Goal: Task Accomplishment & Management: Complete application form

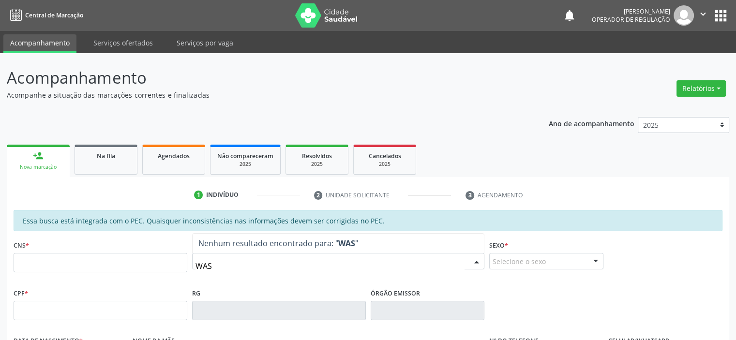
type input "WASH"
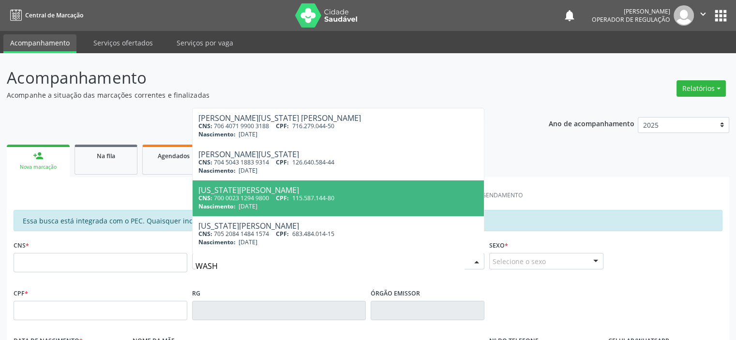
click at [236, 201] on div "CNS: 700 0023 1294 9800 CPF: 115.587.144-80" at bounding box center [338, 198] width 280 height 8
type input "700 0023 1294 9800"
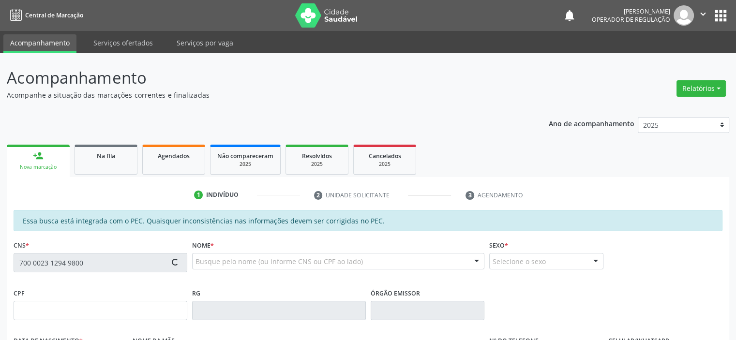
type input "115.587.144-80"
type input "29/07/1994"
type input "Valdete Barbosa"
type input "(87) 98844-8429"
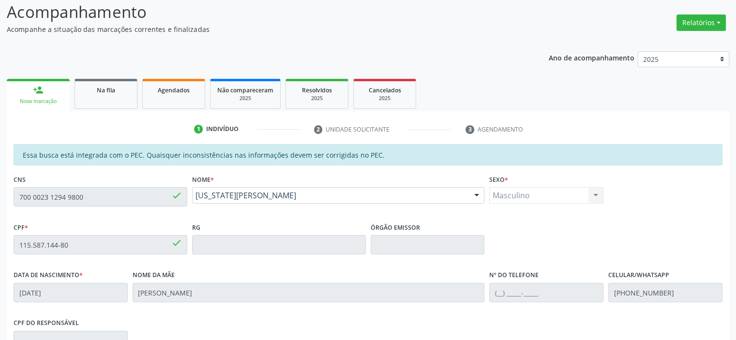
scroll to position [194, 0]
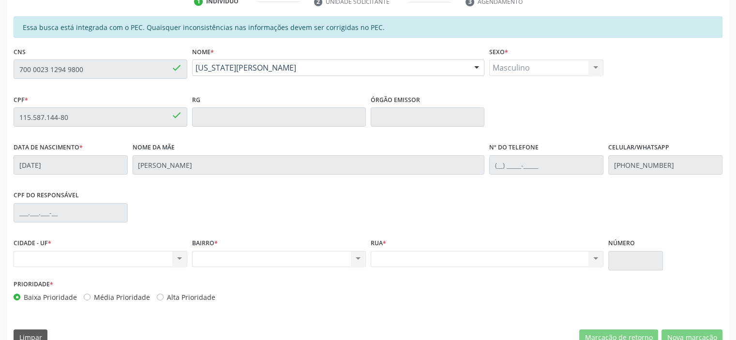
click at [7, 66] on div "Essa busca está integrada com o PEC. Quaisquer inconsistências nas informações …" at bounding box center [368, 184] width 722 height 336
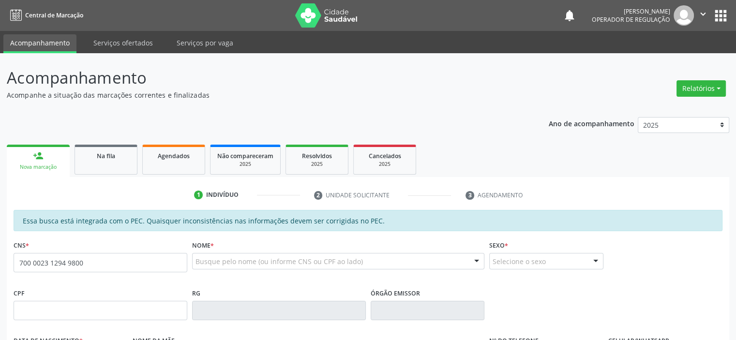
type input "700 0023 1294 9800"
type input "115.587.144-80"
type input "29/07/1994"
type input "Valdete Barbosa"
type input "(87) 98844-8429"
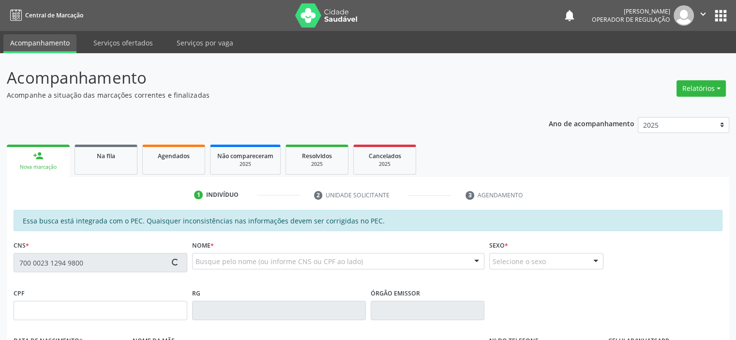
type input "S/N"
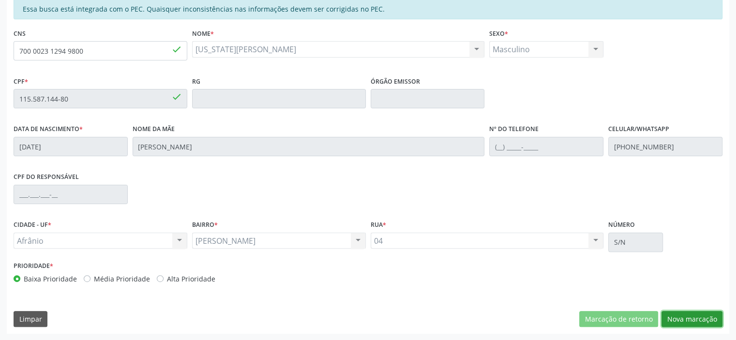
click at [695, 316] on button "Nova marcação" at bounding box center [691, 319] width 61 height 16
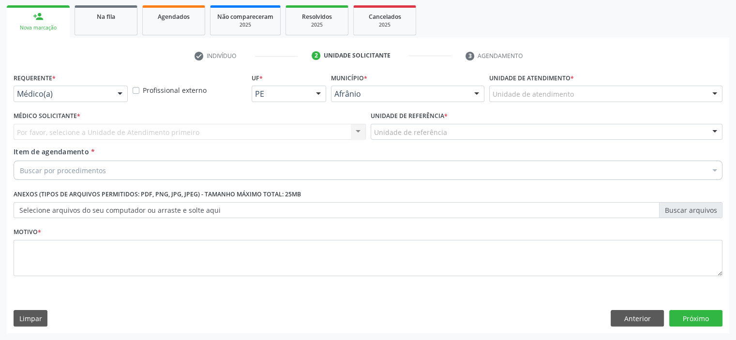
scroll to position [139, 0]
click at [618, 94] on div "Unidade de atendimento" at bounding box center [605, 94] width 233 height 16
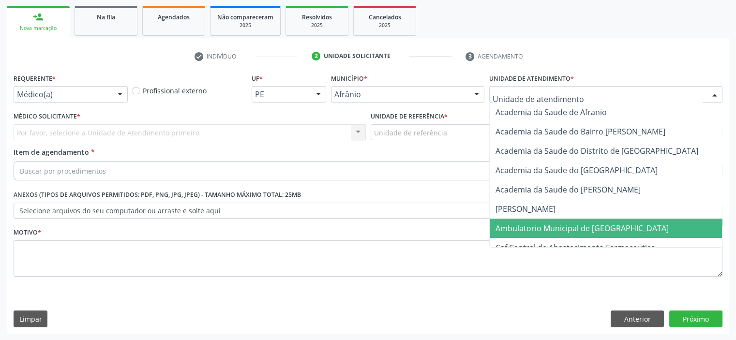
click at [592, 225] on span "Ambulatorio Municipal de [GEOGRAPHIC_DATA]" at bounding box center [582, 228] width 173 height 11
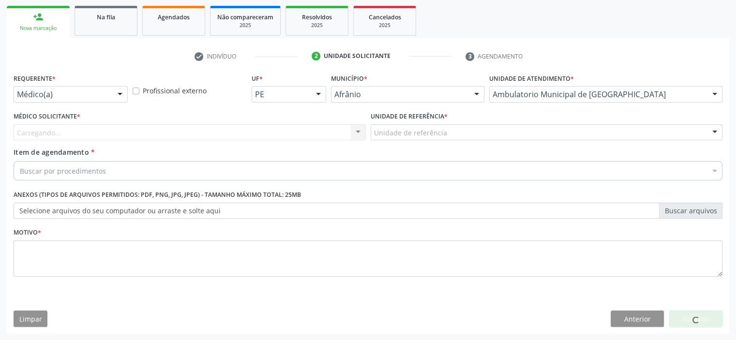
click at [453, 141] on div "Unidade de referência * Unidade de referência ESF de Extrema ESF de Barra das M…" at bounding box center [546, 128] width 357 height 38
click at [455, 137] on div "Unidade de referência" at bounding box center [547, 132] width 352 height 16
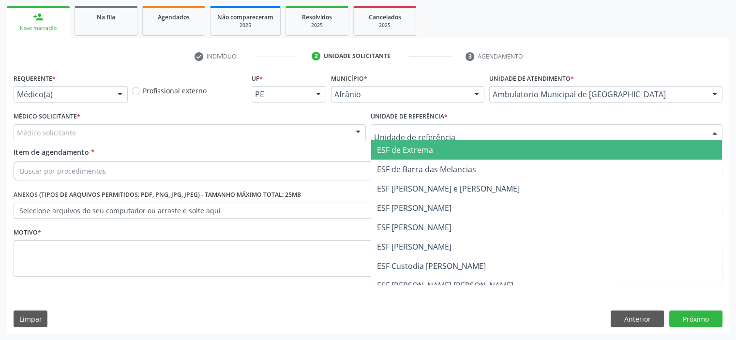
click at [448, 156] on span "ESF de Extrema" at bounding box center [546, 149] width 351 height 19
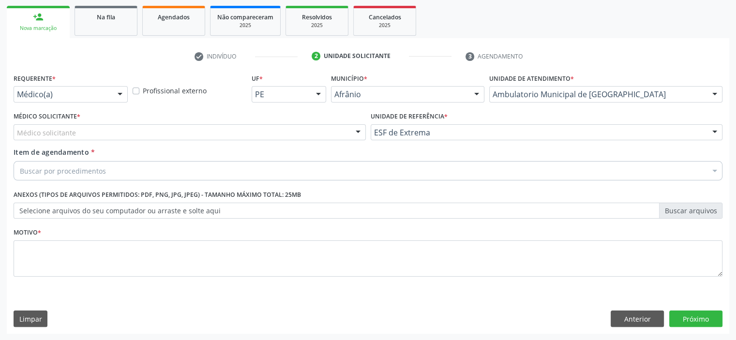
click at [304, 132] on div "Médico solicitante" at bounding box center [190, 132] width 352 height 16
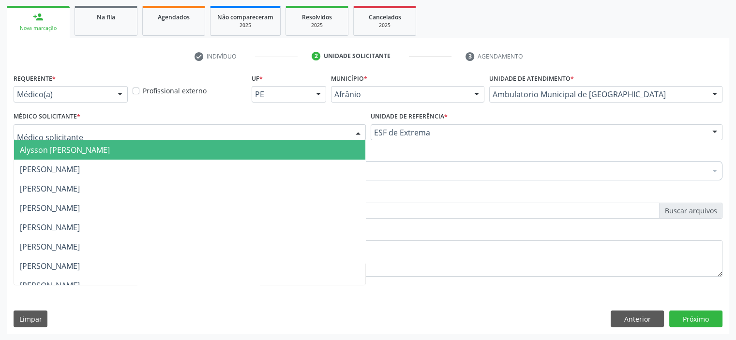
drag, startPoint x: 300, startPoint y: 139, endPoint x: 295, endPoint y: 146, distance: 8.6
click at [300, 141] on div "Alysson Rodrigo Ferreira Cavalcanti Bruno Saraiva Bezerra Medrado Carlos Gustav…" at bounding box center [190, 132] width 352 height 16
click at [295, 146] on span "Alysson [PERSON_NAME]" at bounding box center [189, 149] width 351 height 19
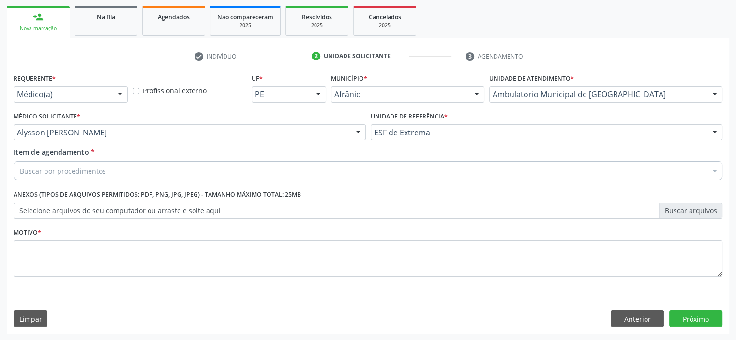
click at [231, 175] on div "Buscar por procedimentos" at bounding box center [368, 170] width 709 height 19
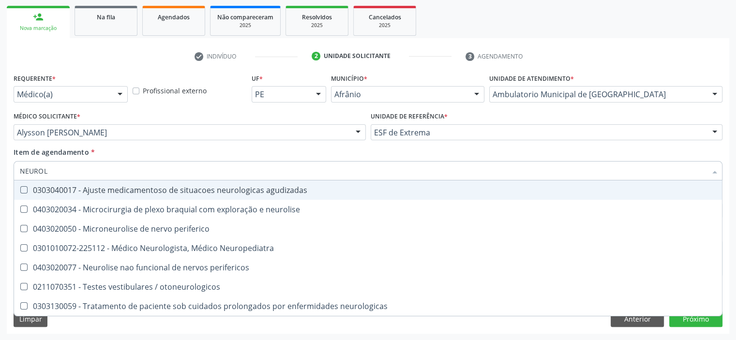
type input "NEUROLO"
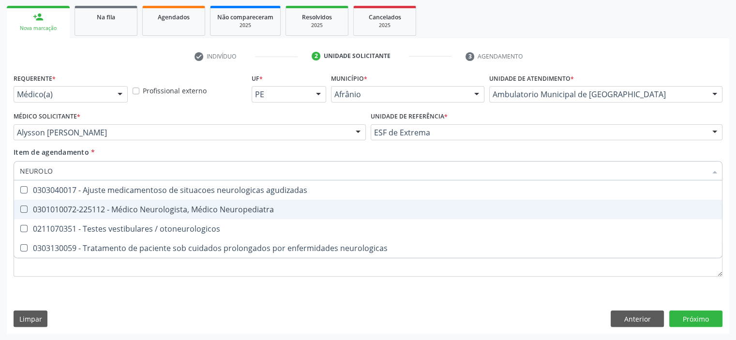
click at [203, 209] on div "0301010072-225112 - Médico Neurologista, Médico Neuropediatra" at bounding box center [368, 210] width 696 height 8
checkbox Neuropediatra "true"
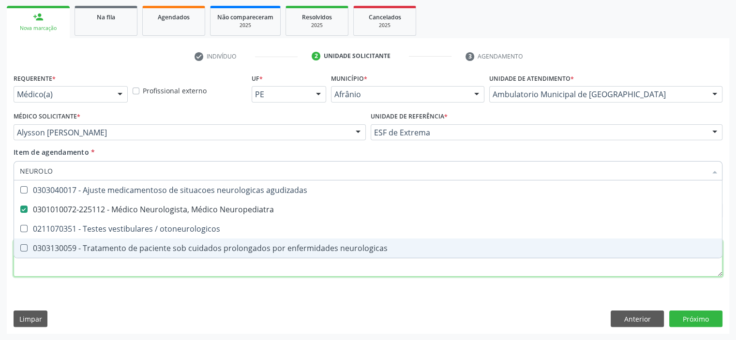
click at [150, 265] on div "Requerente * Médico(a) Médico(a) Enfermeiro(a) Paciente Nenhum resultado encont…" at bounding box center [368, 180] width 709 height 219
click at [150, 239] on li "0211070351 - Testes vestibulares / otoneurologicos" at bounding box center [368, 228] width 708 height 19
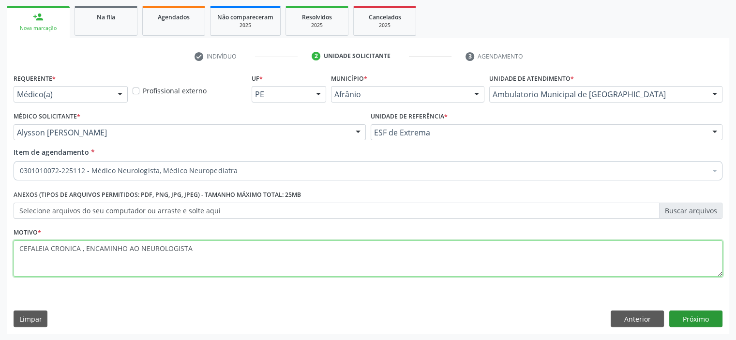
type textarea "CEFALEIA CRONICA , ENCAMINHO AO NEUROLOGISTA"
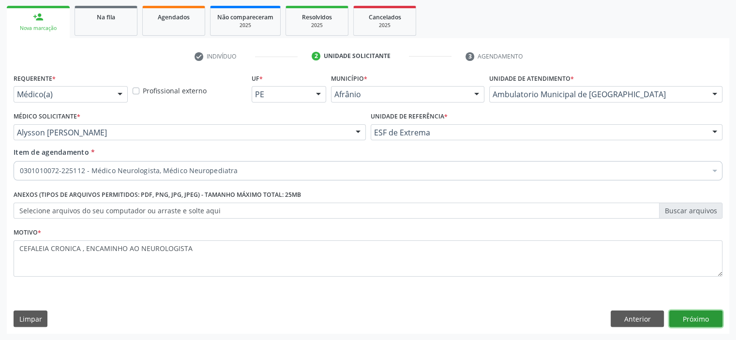
click at [687, 314] on button "Próximo" at bounding box center [695, 319] width 53 height 16
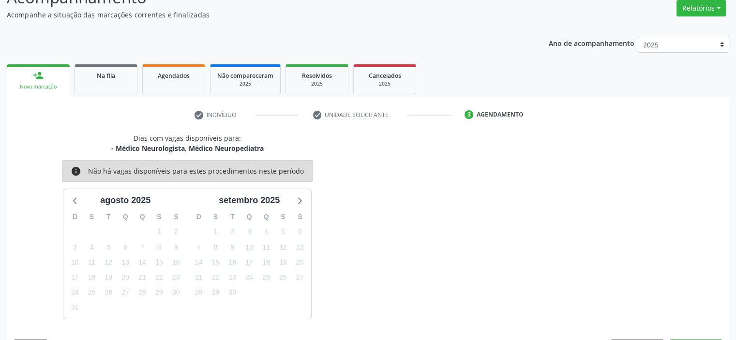
scroll to position [108, 0]
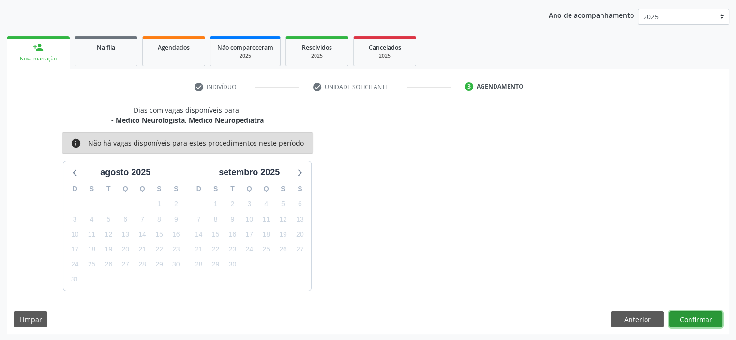
click at [700, 319] on button "Confirmar" at bounding box center [695, 320] width 53 height 16
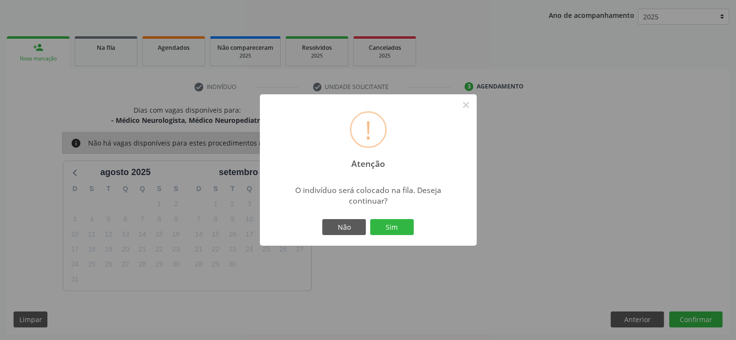
click at [370, 219] on button "Sim" at bounding box center [392, 227] width 44 height 16
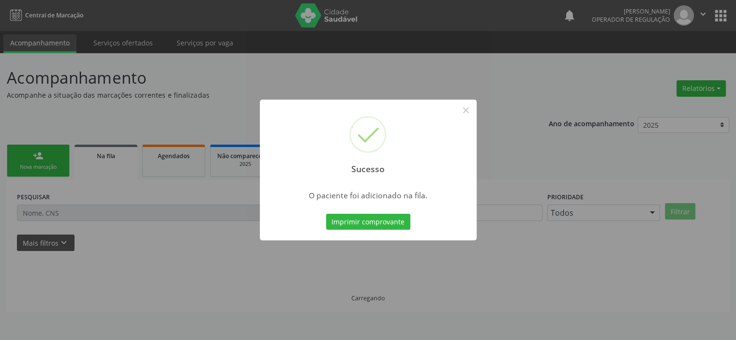
scroll to position [0, 0]
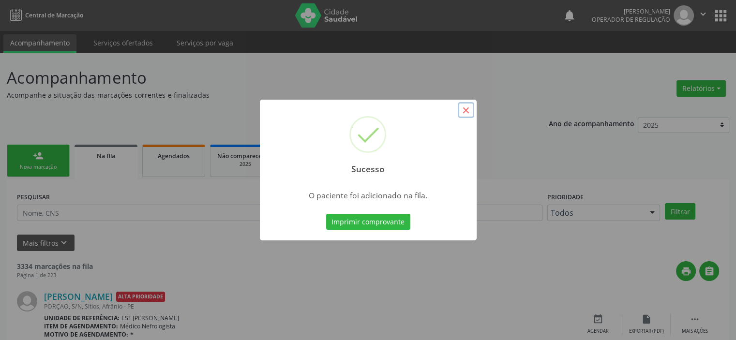
drag, startPoint x: 468, startPoint y: 109, endPoint x: 425, endPoint y: 108, distance: 43.6
click at [468, 109] on button "×" at bounding box center [466, 110] width 16 height 16
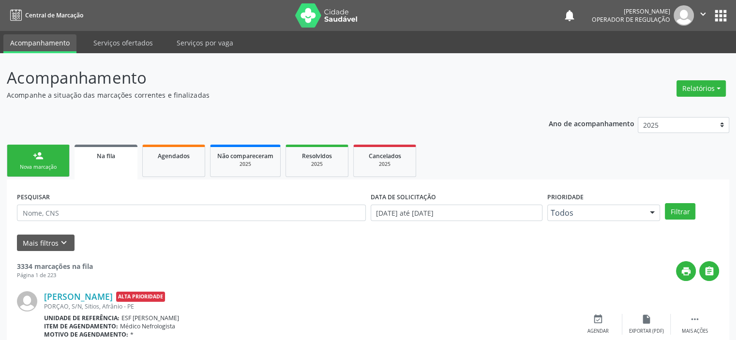
click at [47, 175] on link "person_add Nova marcação" at bounding box center [38, 161] width 63 height 32
click at [52, 168] on div "Nova marcação" at bounding box center [38, 167] width 48 height 7
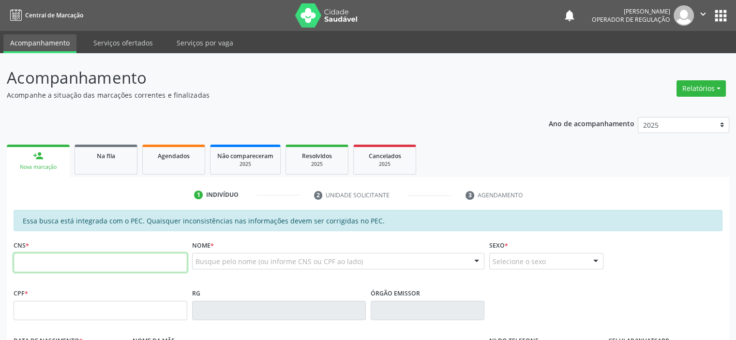
click at [62, 266] on input "text" at bounding box center [101, 262] width 174 height 19
type input "702 9075 2825 2479"
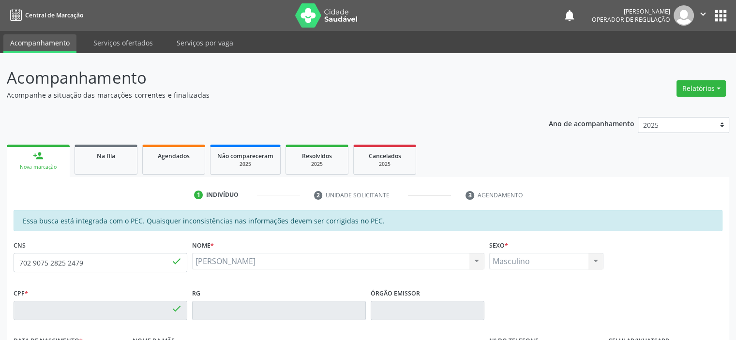
type input "022.166.674-55"
type input "14/07/1973"
type input "Zélia Souza Feitoza"
type input "(87) 98864-2245"
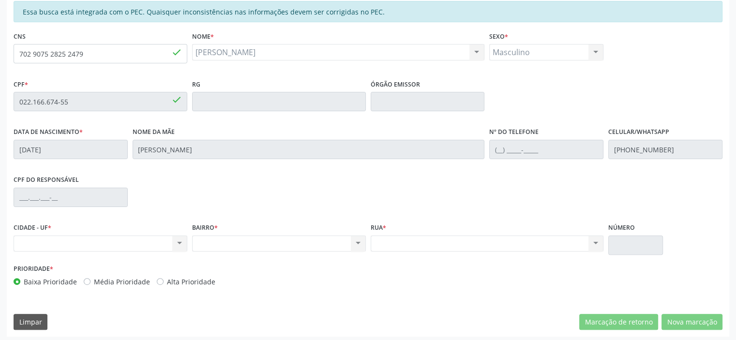
scroll to position [212, 0]
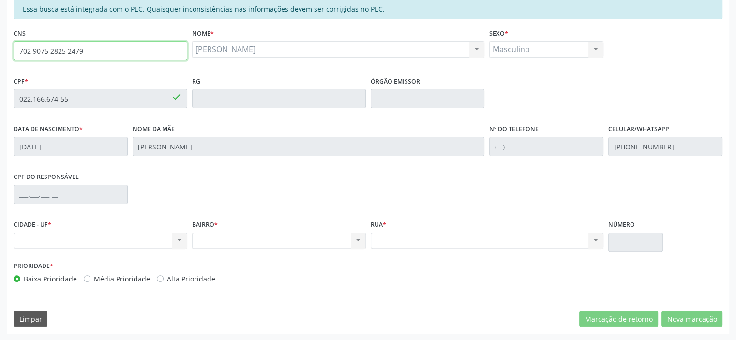
drag, startPoint x: 101, startPoint y: 53, endPoint x: 0, endPoint y: 46, distance: 100.9
click at [0, 46] on div "Acompanhamento Acompanhe a situação das marcações correntes e finalizadas Relat…" at bounding box center [368, 90] width 736 height 499
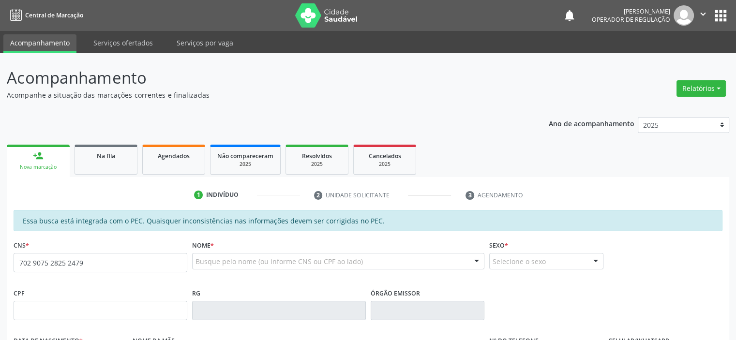
type input "702 9075 2825 2479"
type input "022.166.674-55"
type input "14/07/1973"
type input "Zélia Souza Feitoza"
type input "(87) 98864-2245"
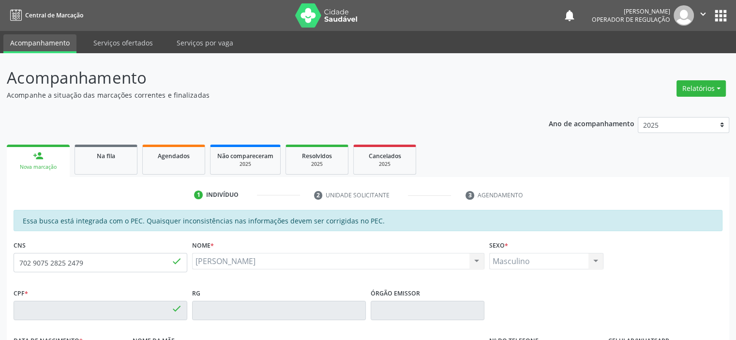
type input "S/N"
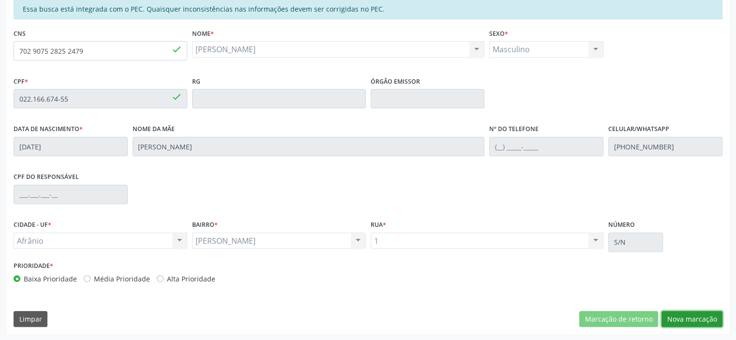
click at [700, 312] on button "Nova marcação" at bounding box center [691, 319] width 61 height 16
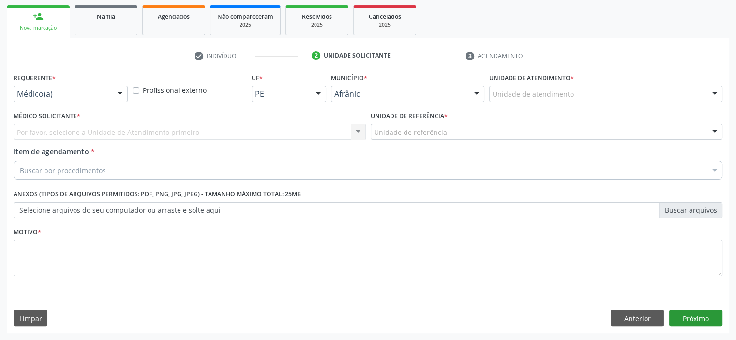
scroll to position [139, 0]
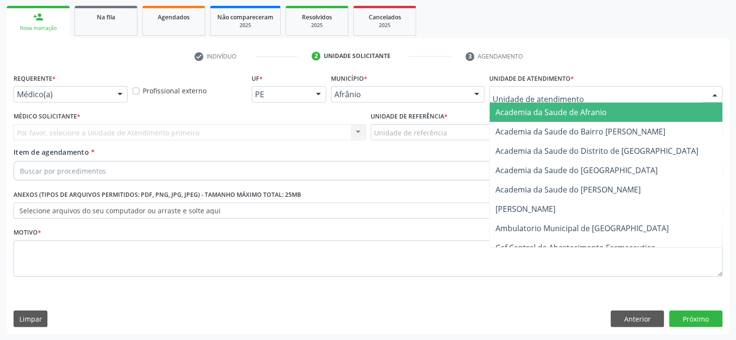
click at [627, 96] on div at bounding box center [605, 94] width 233 height 16
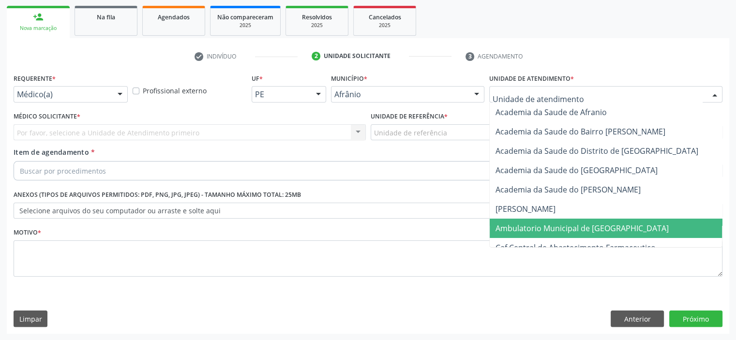
click at [646, 229] on span "Ambulatorio Municipal de [GEOGRAPHIC_DATA]" at bounding box center [608, 228] width 236 height 19
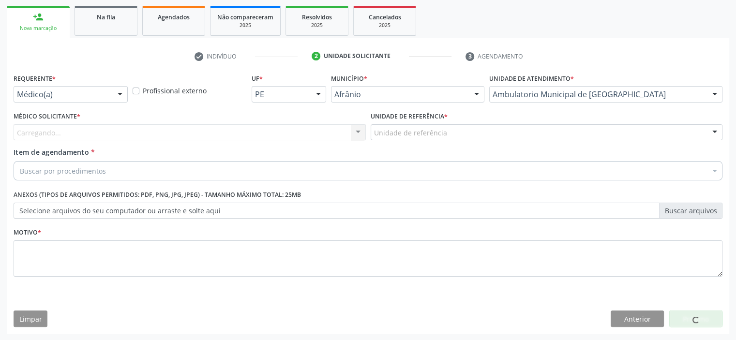
click at [452, 130] on div "Unidade de referência" at bounding box center [547, 132] width 352 height 16
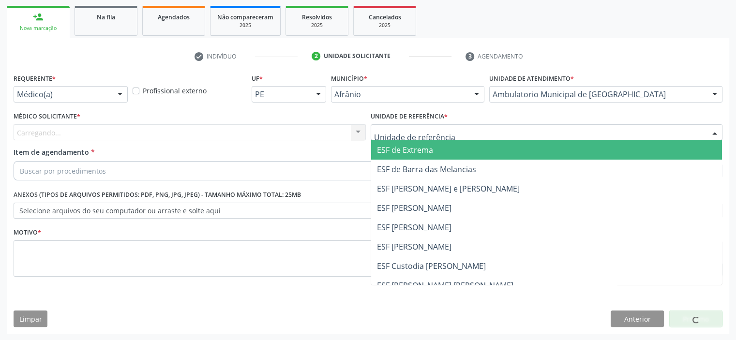
drag, startPoint x: 459, startPoint y: 149, endPoint x: 428, endPoint y: 144, distance: 31.3
click at [459, 149] on span "ESF de Extrema" at bounding box center [546, 149] width 351 height 19
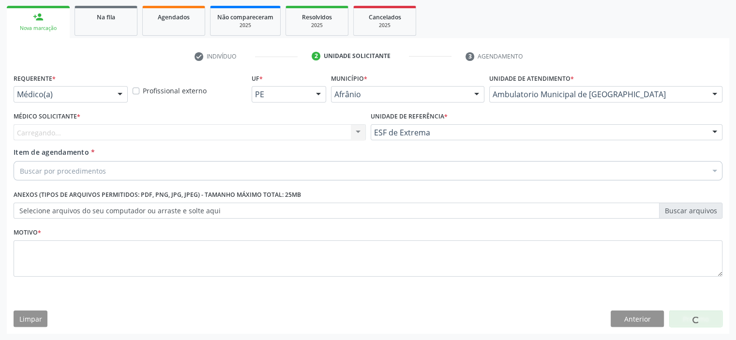
click at [323, 130] on div "Carregando... Nenhum resultado encontrado para: " " Não há nenhuma opção para s…" at bounding box center [190, 132] width 352 height 16
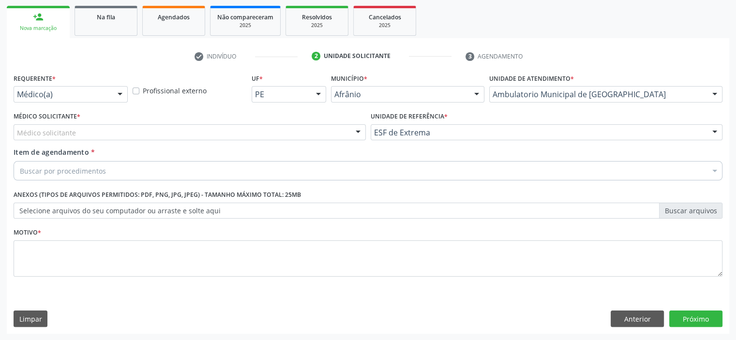
click at [325, 134] on div "Médico solicitante" at bounding box center [190, 132] width 352 height 16
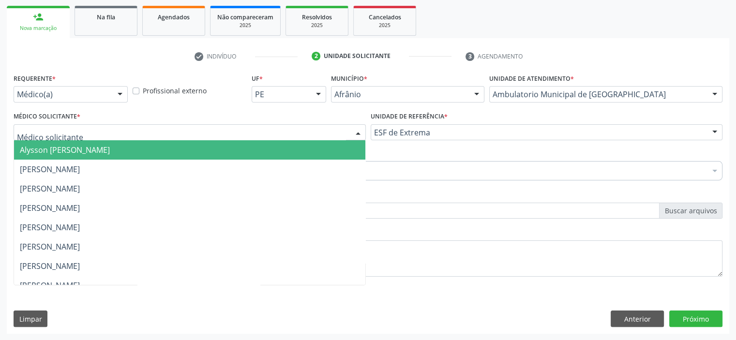
click at [336, 149] on span "Alysson [PERSON_NAME]" at bounding box center [189, 149] width 351 height 19
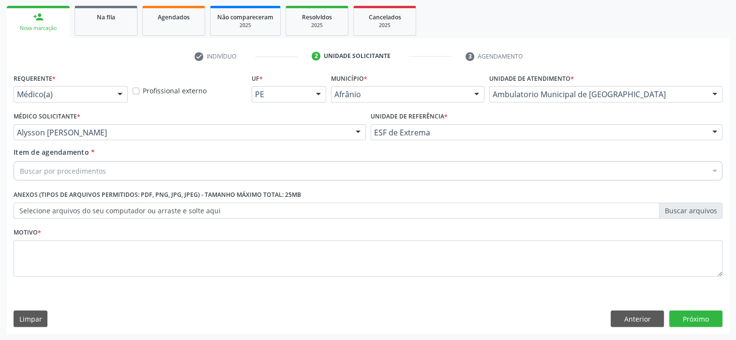
click at [296, 169] on div "Buscar por procedimentos" at bounding box center [368, 170] width 709 height 19
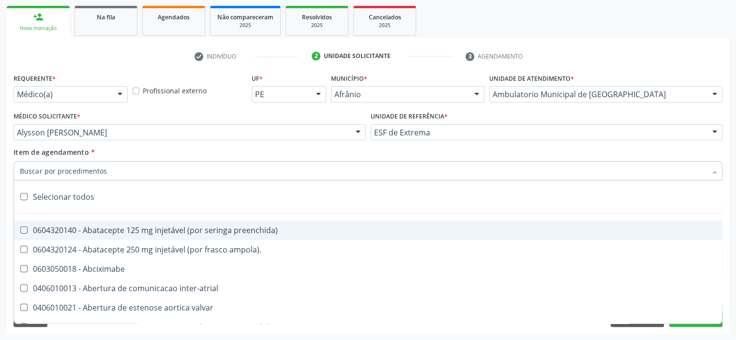
click at [297, 171] on input "Item de agendamento *" at bounding box center [363, 170] width 687 height 19
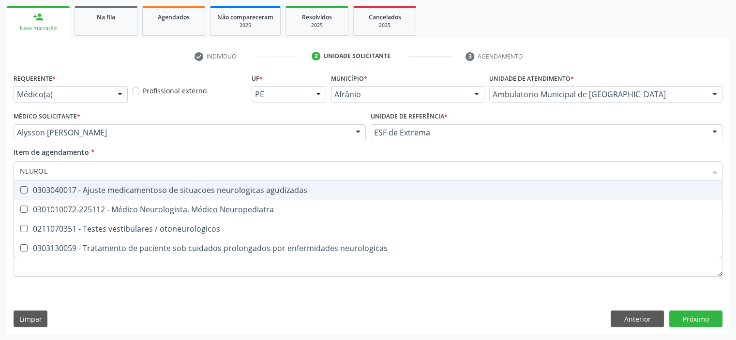
type input "NEUROLO"
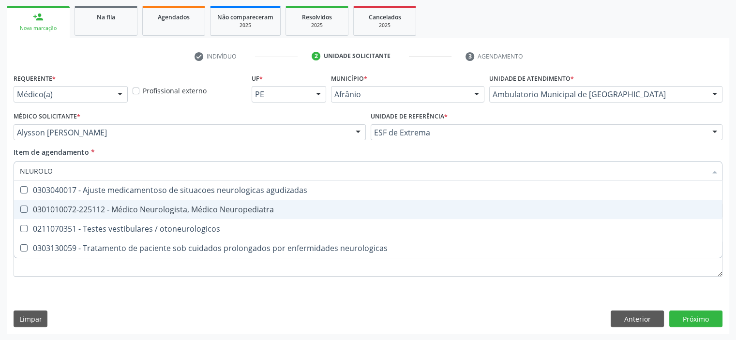
click at [258, 210] on div "0301010072-225112 - Médico Neurologista, Médico Neuropediatra" at bounding box center [368, 210] width 696 height 8
checkbox Neuropediatra "true"
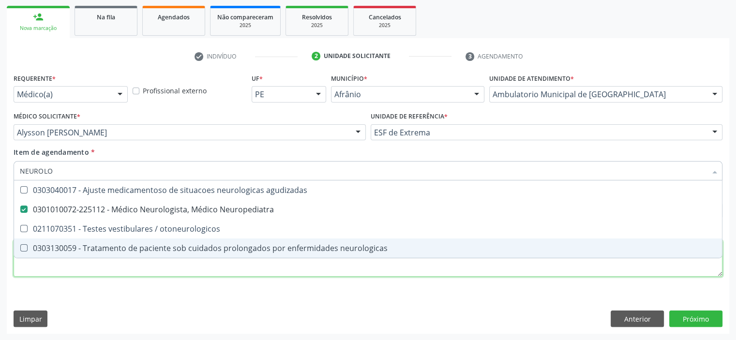
click at [206, 269] on div "Requerente * Médico(a) Médico(a) Enfermeiro(a) Paciente Nenhum resultado encont…" at bounding box center [368, 180] width 709 height 219
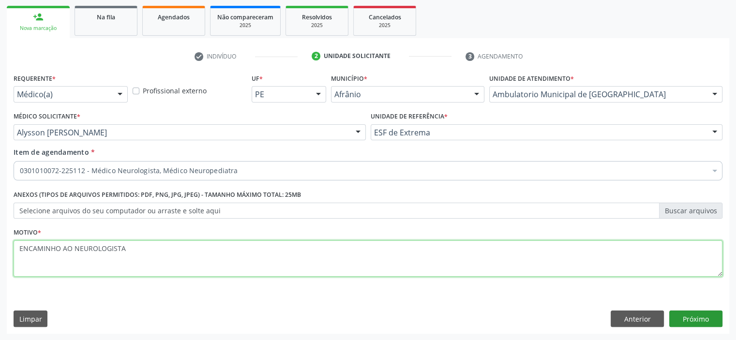
type textarea "ENCAMINHO AO NEUROLOGISTA"
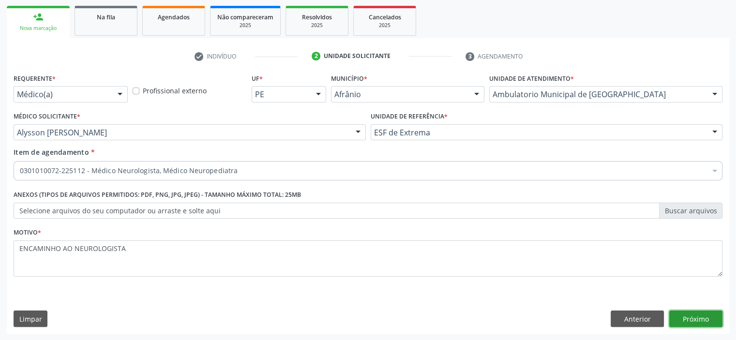
click at [708, 314] on button "Próximo" at bounding box center [695, 319] width 53 height 16
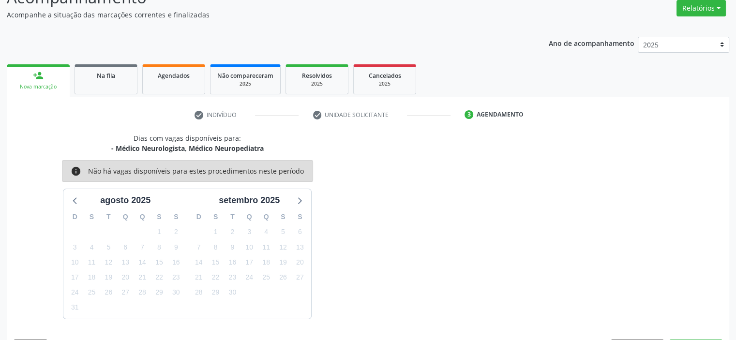
scroll to position [108, 0]
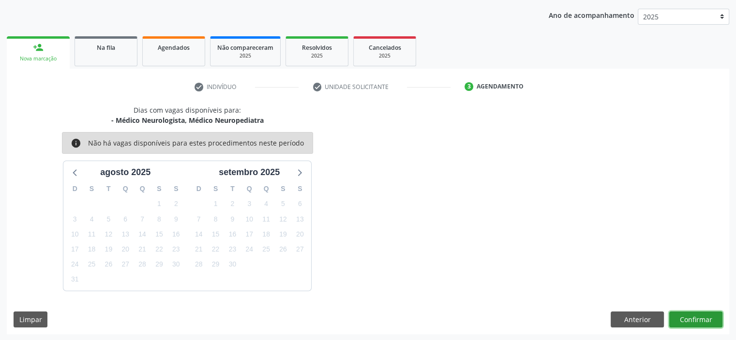
click at [695, 316] on button "Confirmar" at bounding box center [695, 320] width 53 height 16
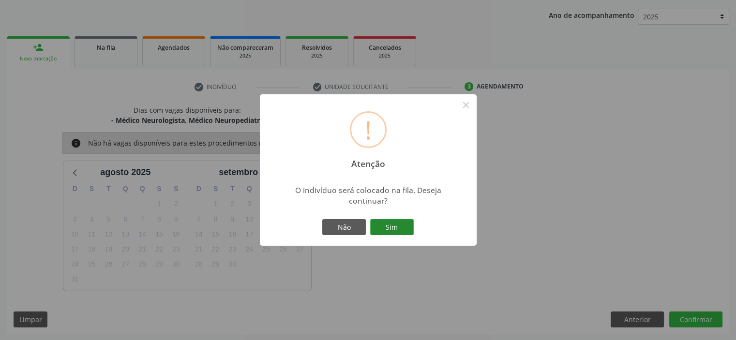
click at [398, 228] on button "Sim" at bounding box center [392, 227] width 44 height 16
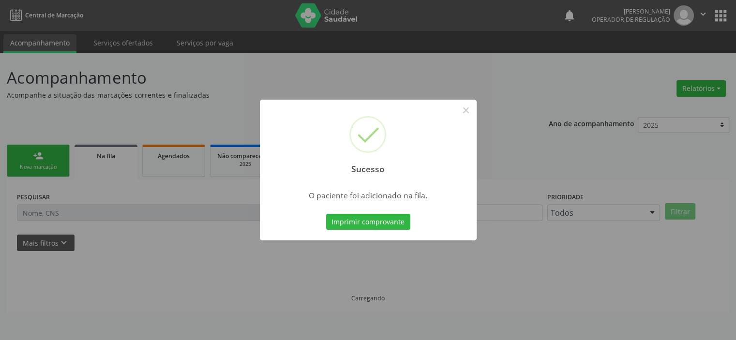
scroll to position [0, 0]
click at [473, 108] on button "×" at bounding box center [469, 110] width 16 height 16
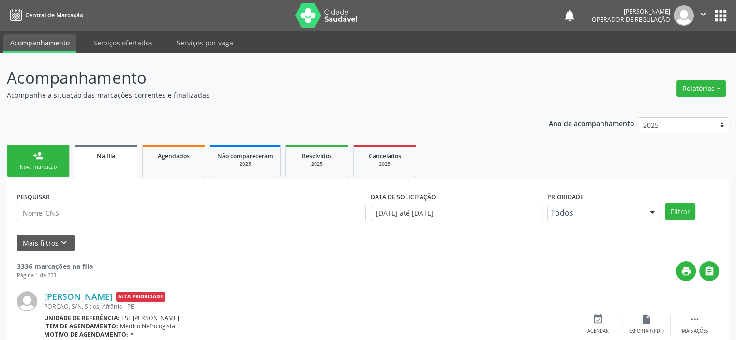
click at [30, 154] on link "person_add Nova marcação" at bounding box center [38, 161] width 63 height 32
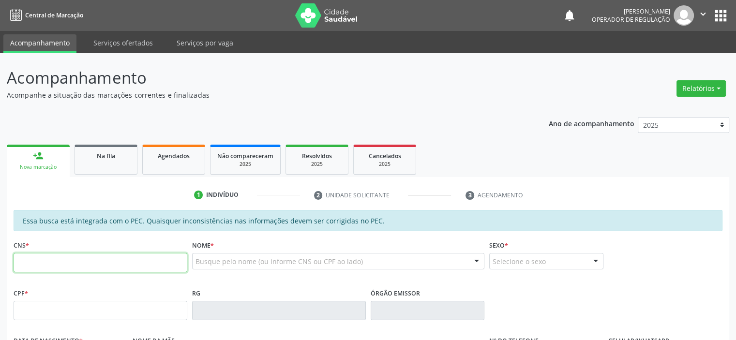
click at [112, 262] on input "text" at bounding box center [101, 262] width 174 height 19
click at [232, 270] on div "Busque pelo nome (ou informe CNS ou CPF ao lado) Nenhum resultado encontrado pa…" at bounding box center [338, 264] width 293 height 23
click at [233, 267] on div "Busque pelo nome (ou informe CNS ou CPF ao lado)" at bounding box center [338, 261] width 293 height 16
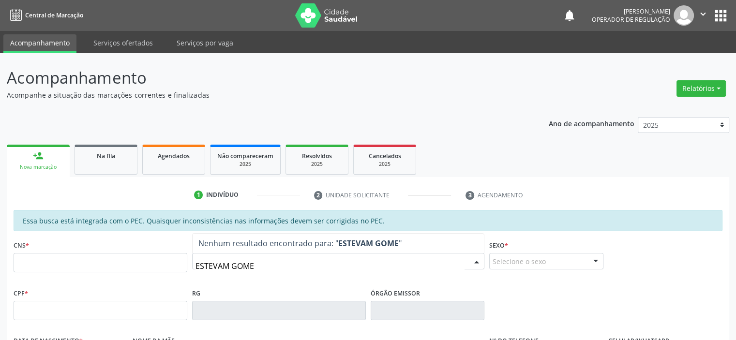
type input "ESTEVAM GOMES"
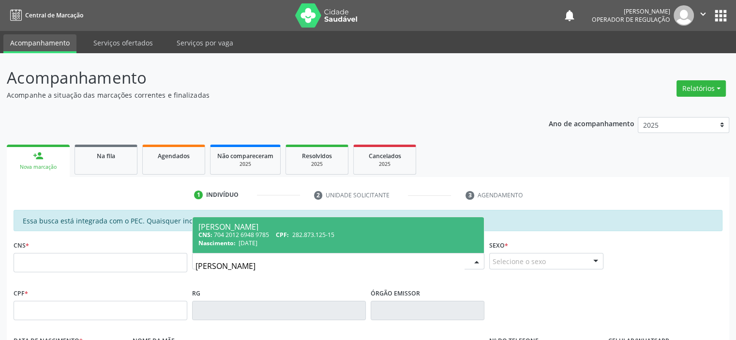
drag, startPoint x: 263, startPoint y: 237, endPoint x: 256, endPoint y: 240, distance: 7.7
click at [263, 238] on span "Estevam Gomes de Andrade CNS: 704 2012 6948 9785 CPF: 282.873.125-15 Nascimento…" at bounding box center [339, 235] width 292 height 36
type input "704 2012 6948 9785"
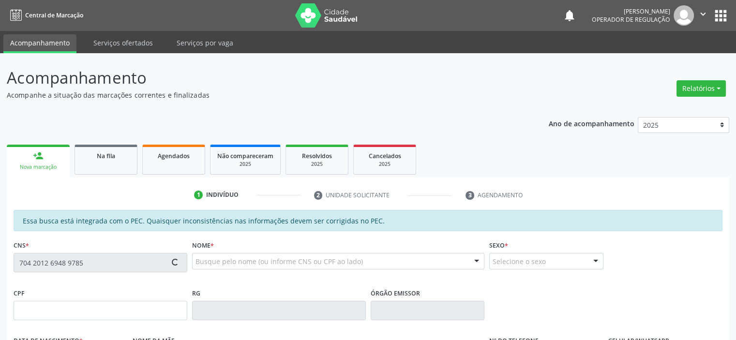
click at [0, 251] on div "Acompanhamento Acompanhe a situação das marcações correntes e finalizadas Relat…" at bounding box center [368, 302] width 736 height 499
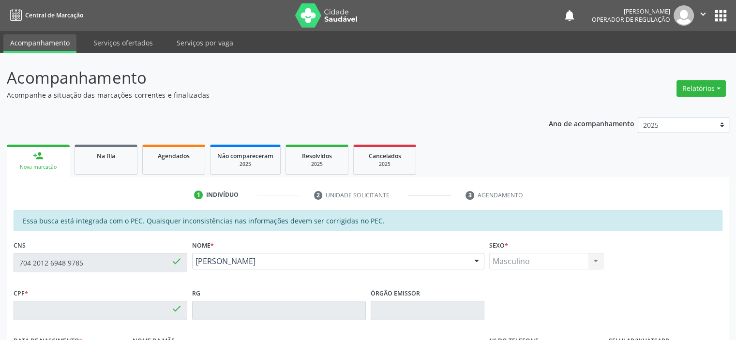
type input "282.873.125-15"
type input "[DATE]"
type input "[PERSON_NAME]"
type input "[PHONE_NUMBER]"
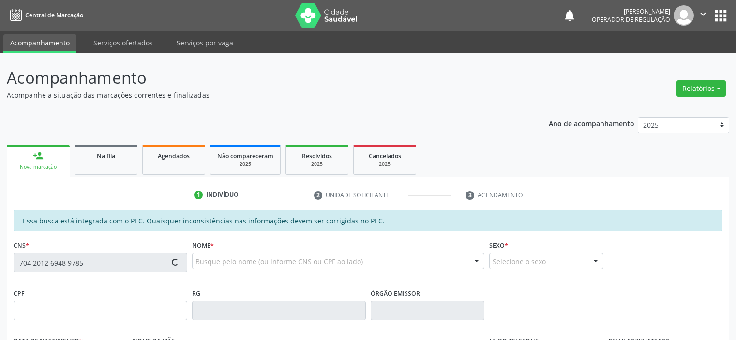
type input "282.873.125-15"
type input "[DATE]"
type input "[PERSON_NAME]"
type input "[PHONE_NUMBER]"
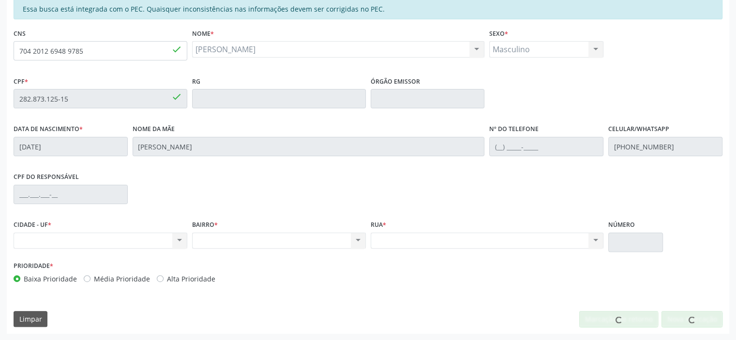
scroll to position [212, 0]
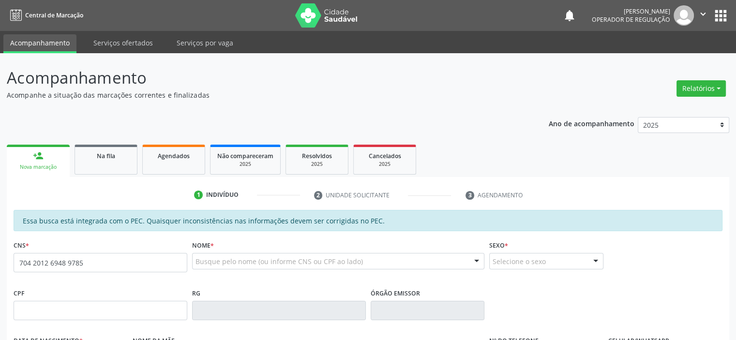
type input "704 2012 6948 9785"
type input "282.873.125-15"
type input "[DATE]"
type input "[PERSON_NAME]"
type input "[PHONE_NUMBER]"
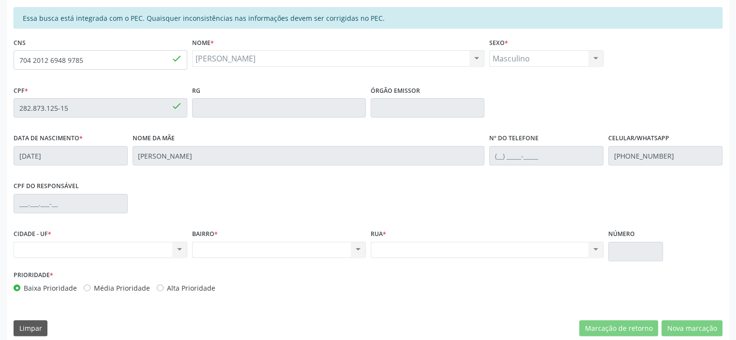
scroll to position [212, 0]
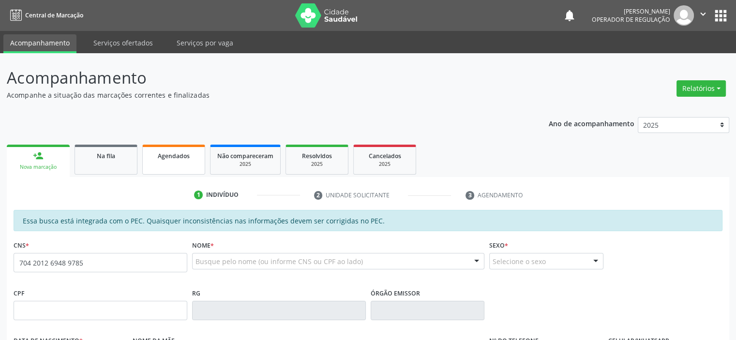
type input "704 2012 6948 9785"
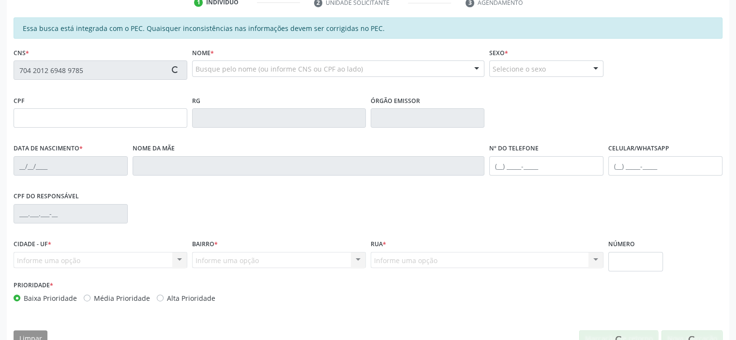
scroll to position [194, 0]
type input "282.873.125-15"
type input "[DATE]"
type input "[PERSON_NAME]"
type input "[PHONE_NUMBER]"
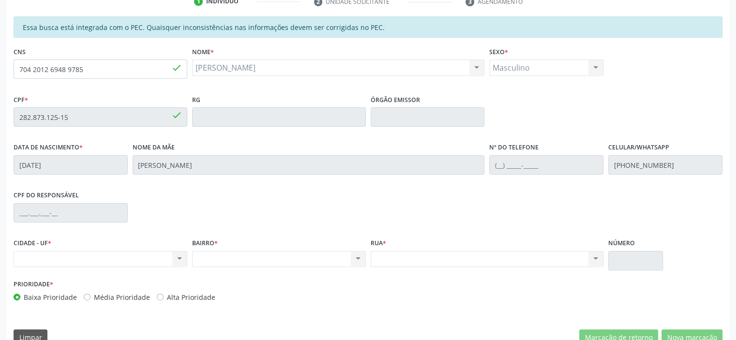
scroll to position [212, 0]
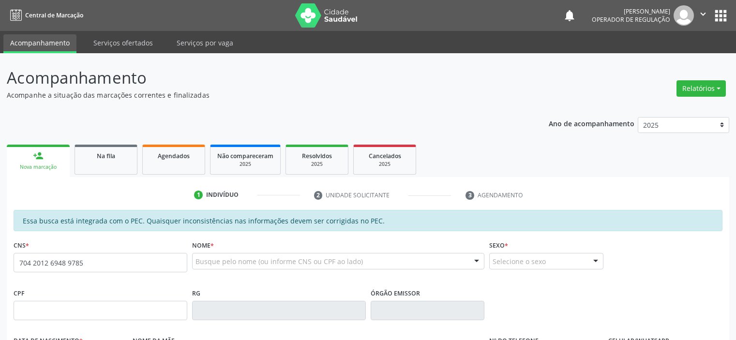
type input "704 2012 6948 9785"
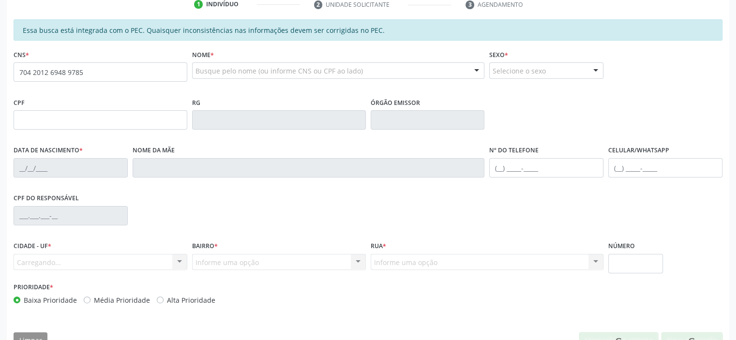
scroll to position [212, 0]
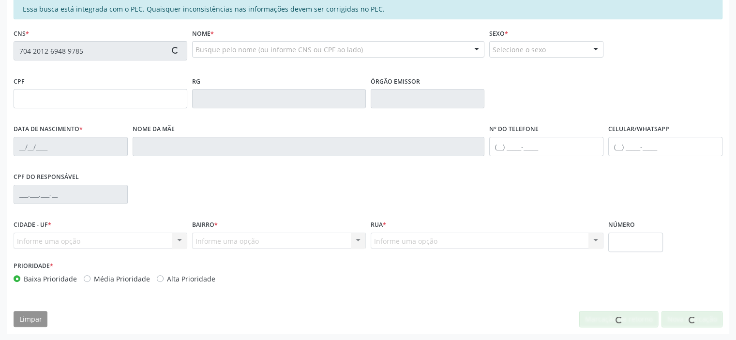
type input "282.873.125-15"
type input "[DATE]"
type input "[PERSON_NAME]"
type input "[PHONE_NUMBER]"
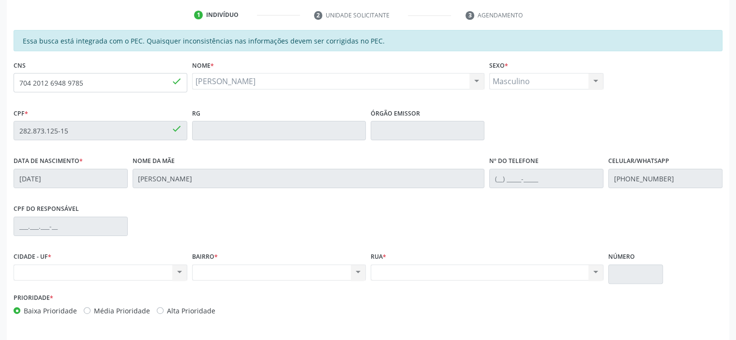
scroll to position [115, 0]
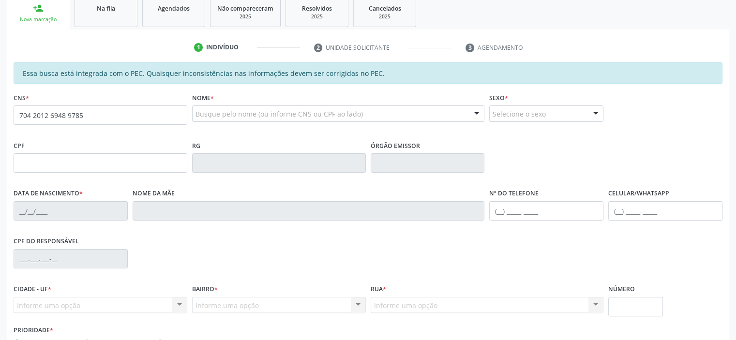
type input "704 2012 6948 9785"
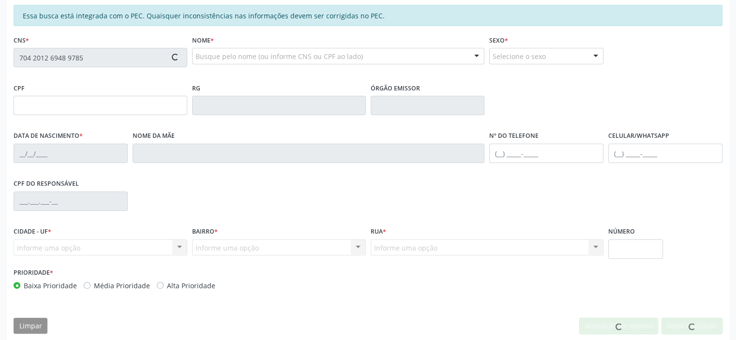
scroll to position [212, 0]
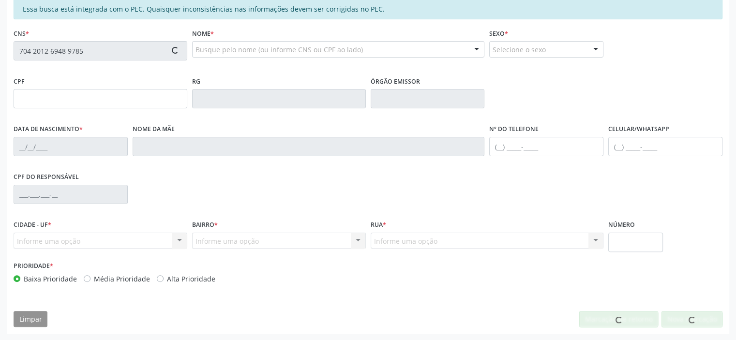
type input "282.873.125-15"
type input "[DATE]"
type input "[PERSON_NAME]"
type input "[PHONE_NUMBER]"
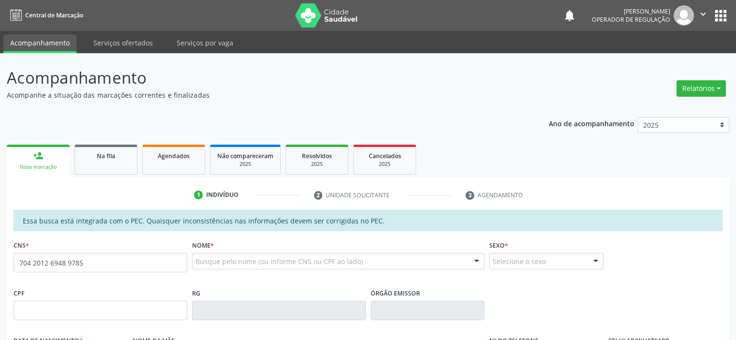
type input "704 2012 6948 9785"
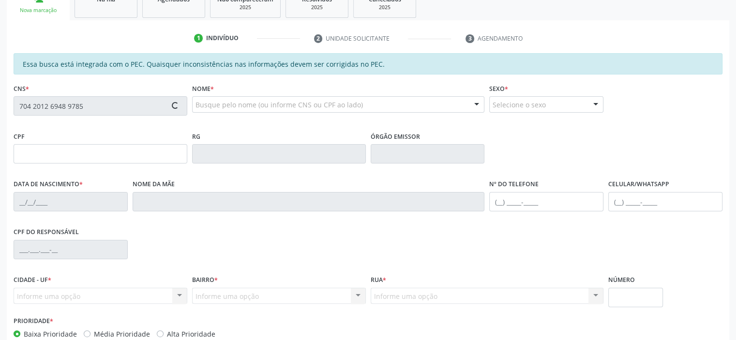
scroll to position [212, 0]
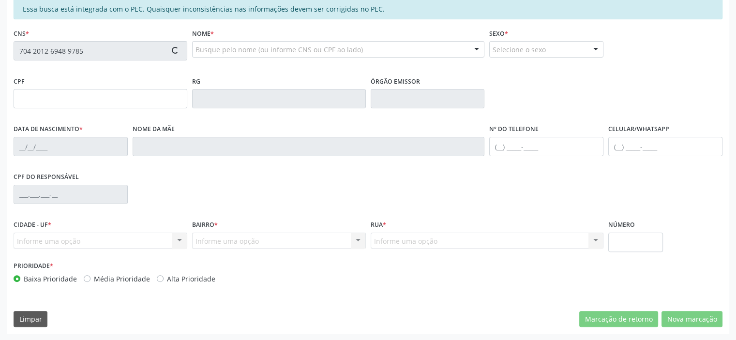
type input "282.873.125-15"
type input "[DATE]"
type input "[PERSON_NAME]"
type input "[PHONE_NUMBER]"
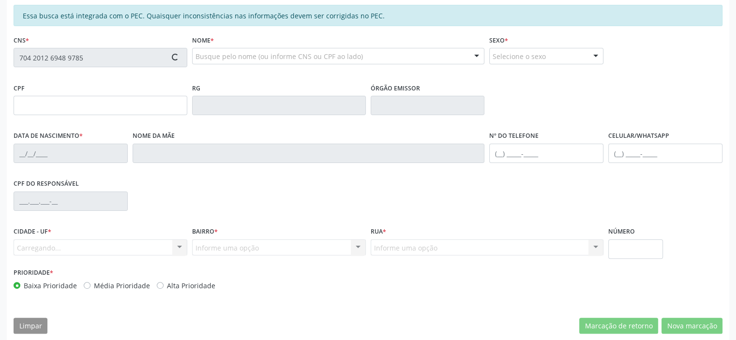
scroll to position [164, 0]
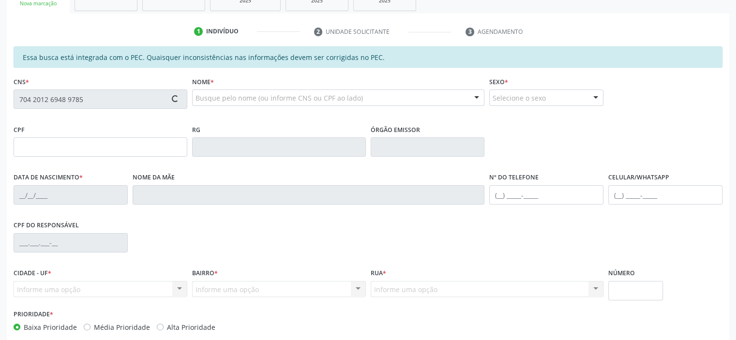
type input "282.873.125-15"
type input "[DATE]"
type input "[PERSON_NAME]"
type input "[PHONE_NUMBER]"
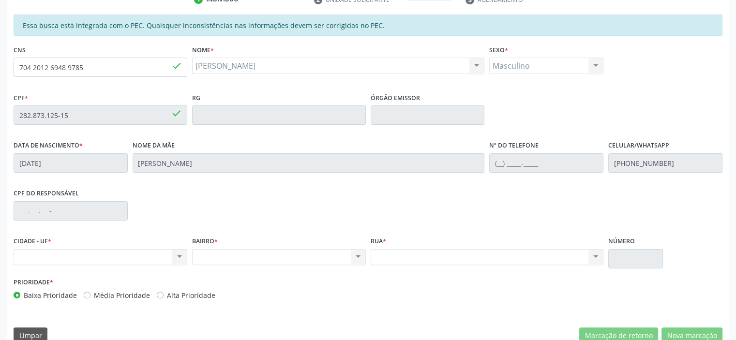
scroll to position [212, 0]
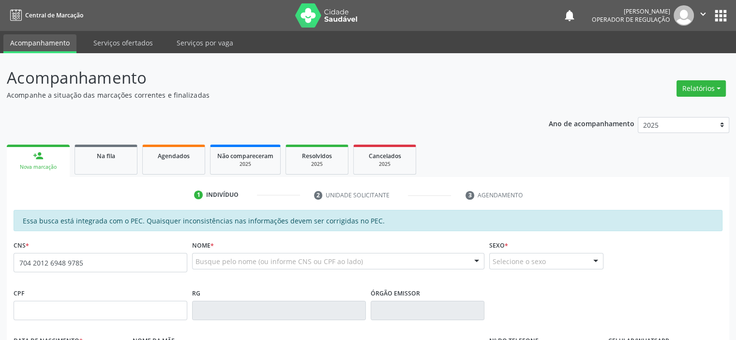
type input "704 2012 6948 9785"
type input "282.873.125-15"
type input "[DATE]"
type input "[PERSON_NAME]"
type input "[PHONE_NUMBER]"
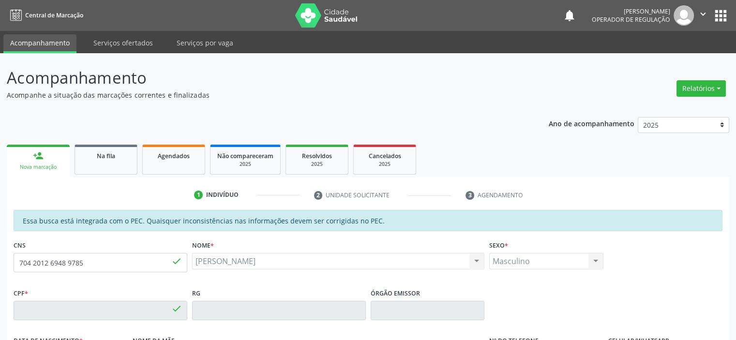
type input "S/N"
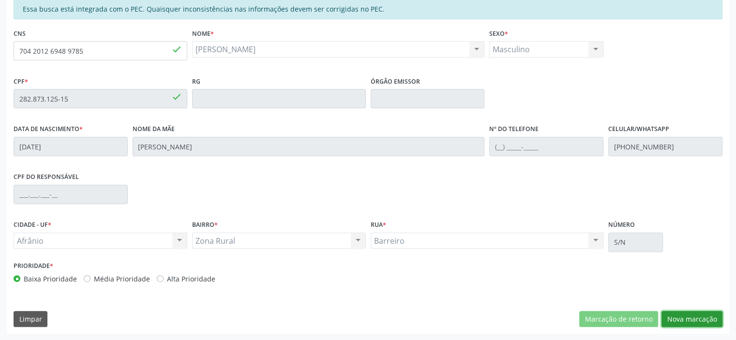
click at [705, 317] on button "Nova marcação" at bounding box center [691, 319] width 61 height 16
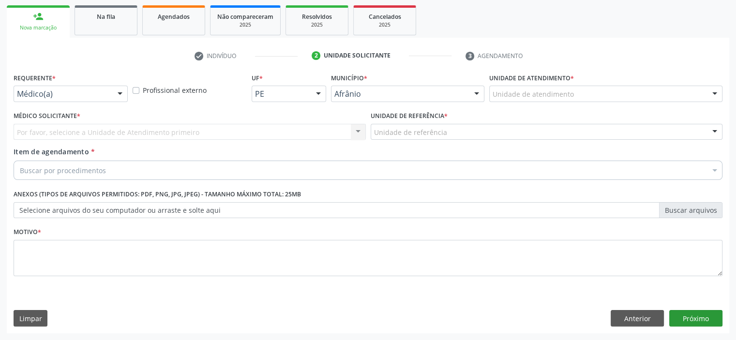
scroll to position [139, 0]
click at [673, 90] on div "Unidade de atendimento" at bounding box center [605, 94] width 233 height 16
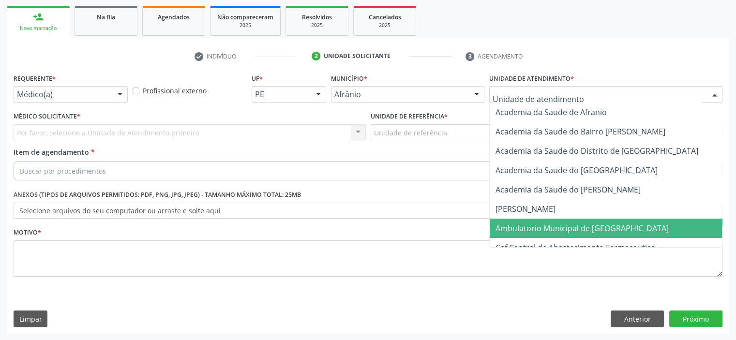
click at [631, 223] on span "Ambulatorio Municipal de [GEOGRAPHIC_DATA]" at bounding box center [608, 228] width 236 height 19
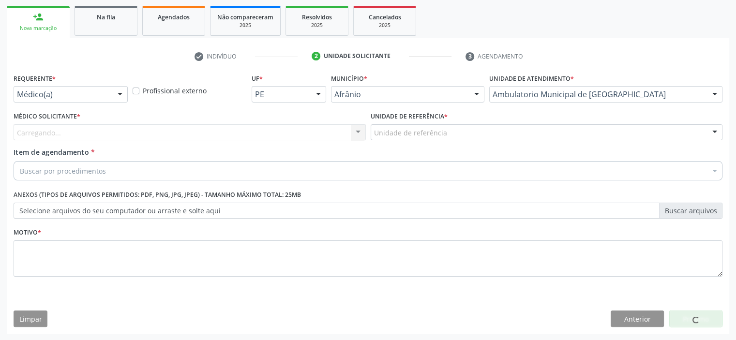
click at [434, 124] on div "Unidade de referência" at bounding box center [547, 132] width 352 height 16
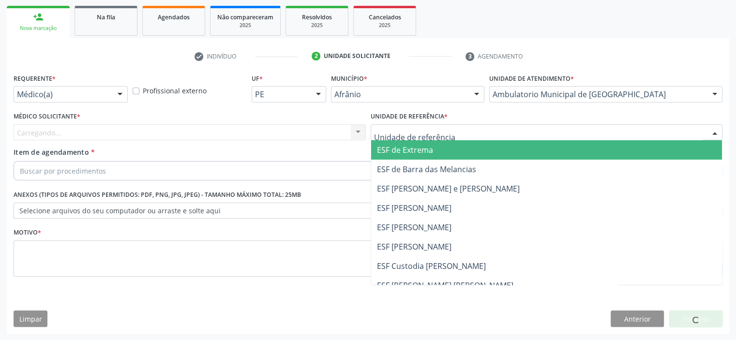
click at [429, 152] on span "ESF de Extrema" at bounding box center [405, 150] width 56 height 11
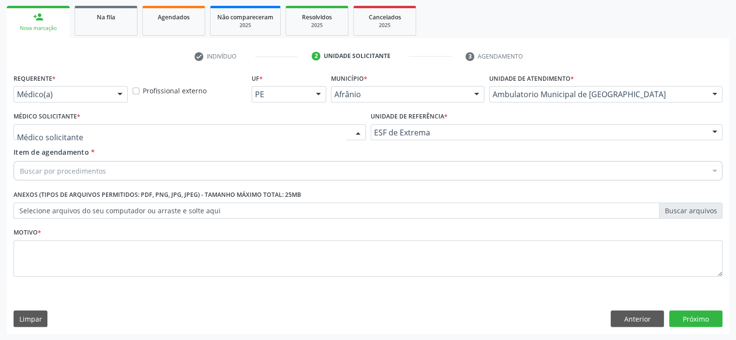
click at [335, 134] on div at bounding box center [190, 132] width 352 height 16
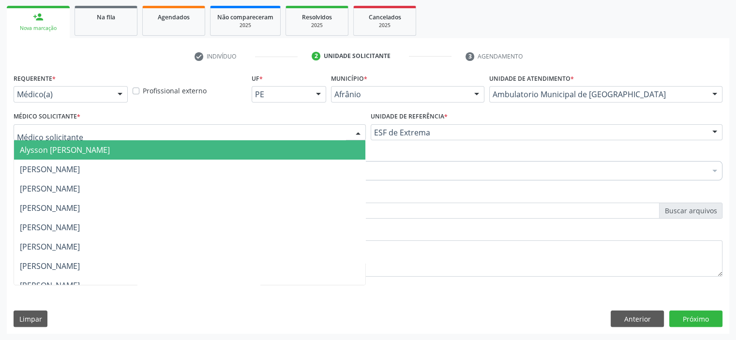
click at [327, 150] on span "Alysson [PERSON_NAME]" at bounding box center [189, 149] width 351 height 19
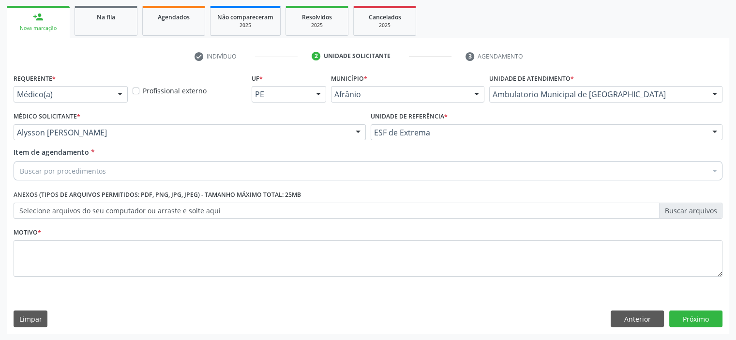
click at [197, 174] on div "Buscar por procedimentos" at bounding box center [368, 170] width 709 height 19
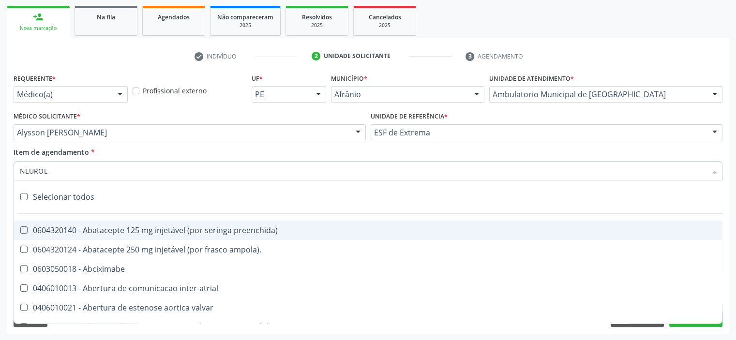
type input "NEUROLO"
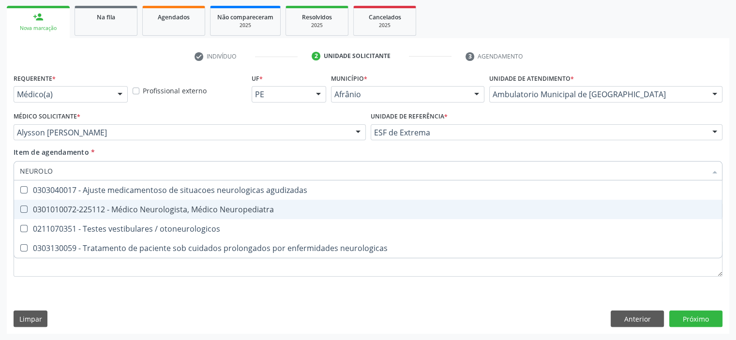
click at [178, 207] on div "0301010072-225112 - Médico Neurologista, Médico Neuropediatra" at bounding box center [368, 210] width 696 height 8
checkbox Neuropediatra "true"
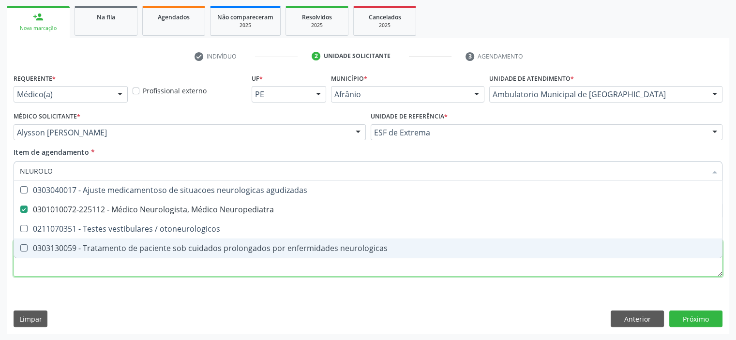
click at [178, 267] on div "Requerente * Médico(a) Médico(a) Enfermeiro(a) Paciente Nenhum resultado encont…" at bounding box center [368, 180] width 709 height 219
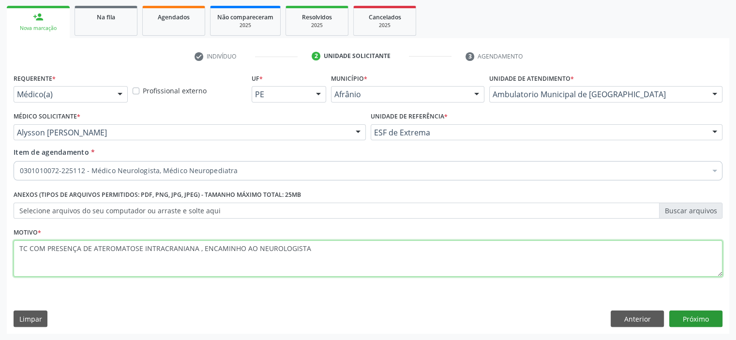
type textarea "TC COM PRESENÇA DE ATEROMATOSE INTRACRANIANA , ENCAMINHO AO NEUROLOGISTA"
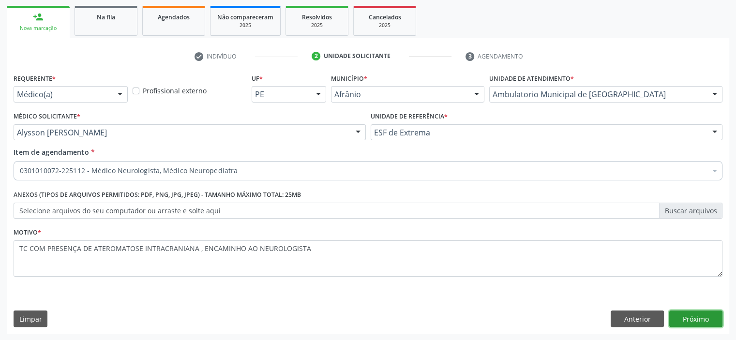
click at [679, 313] on button "Próximo" at bounding box center [695, 319] width 53 height 16
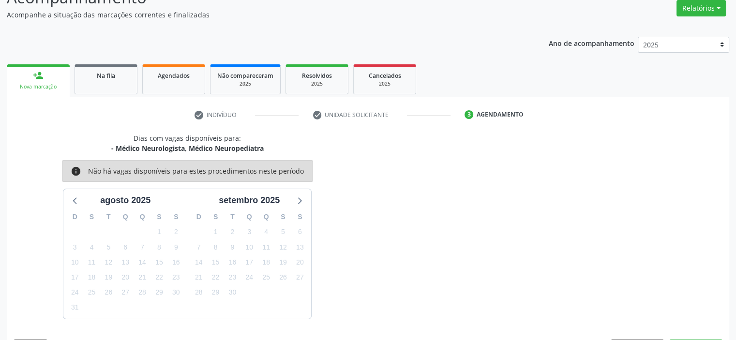
scroll to position [108, 0]
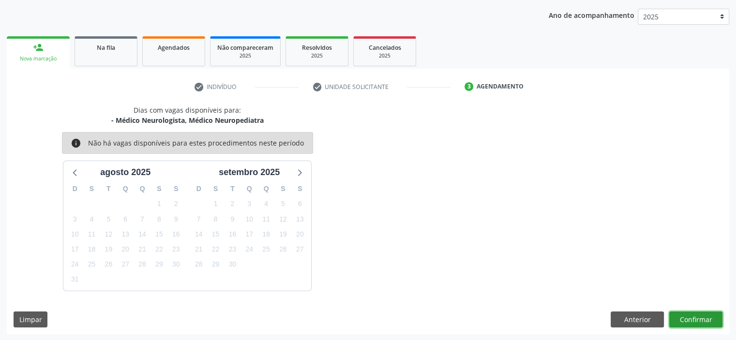
click at [671, 316] on button "Confirmar" at bounding box center [695, 320] width 53 height 16
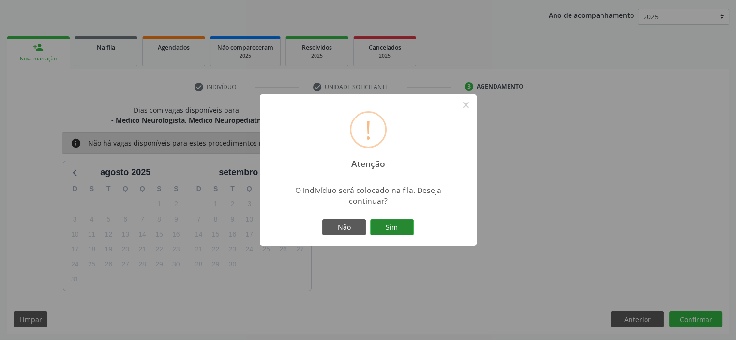
click at [412, 229] on button "Sim" at bounding box center [392, 227] width 44 height 16
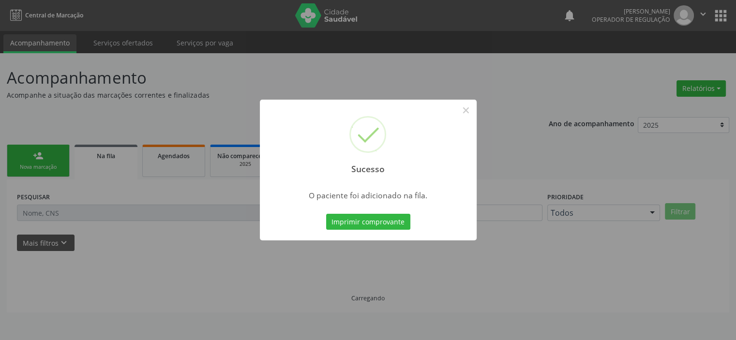
scroll to position [0, 0]
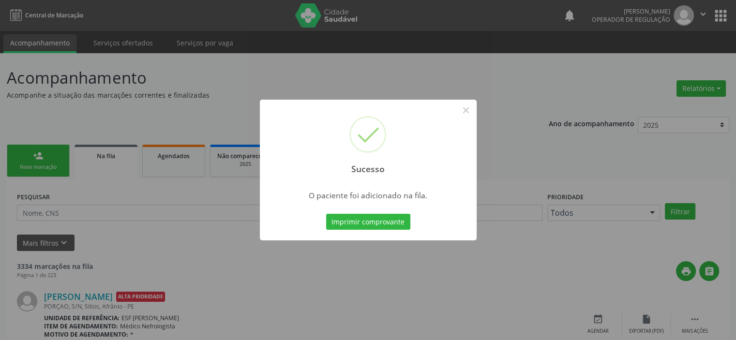
click at [462, 111] on button "×" at bounding box center [466, 110] width 16 height 16
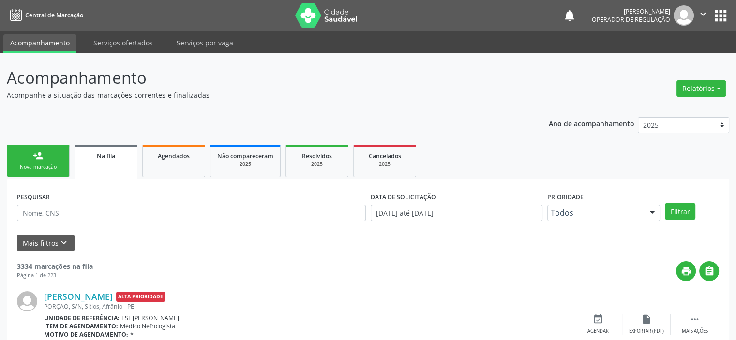
click at [31, 156] on link "person_add Nova marcação" at bounding box center [38, 161] width 63 height 32
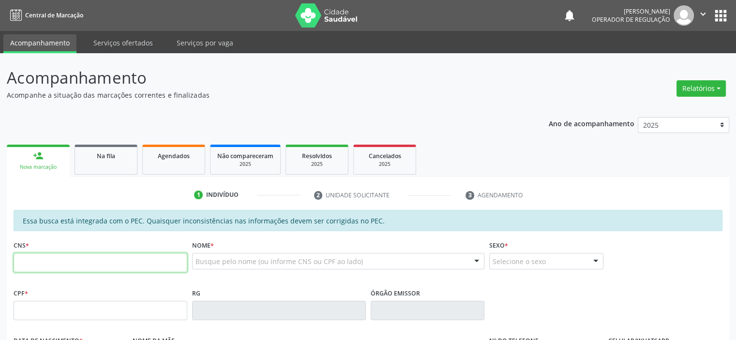
click at [67, 258] on input "text" at bounding box center [101, 262] width 174 height 19
type input "701 4016 3980 3733"
type input "625.604.303-04"
type input "[DATE]"
type input "[PERSON_NAME]"
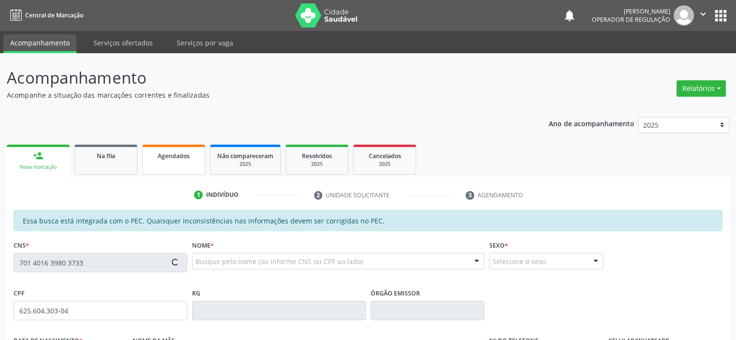
type input "[PHONE_NUMBER]"
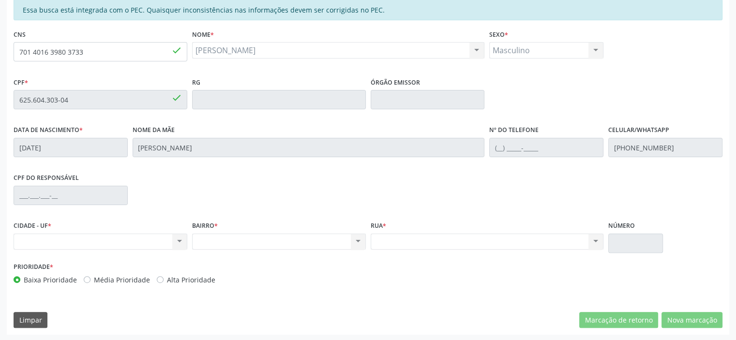
scroll to position [212, 0]
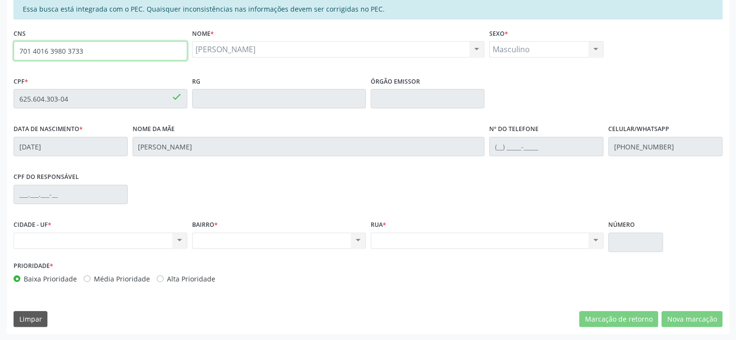
drag, startPoint x: 114, startPoint y: 50, endPoint x: 0, endPoint y: 48, distance: 114.2
click at [0, 48] on div "Acompanhamento Acompanhe a situação das marcações correntes e finalizadas Relat…" at bounding box center [368, 90] width 736 height 499
